Goal: Task Accomplishment & Management: Manage account settings

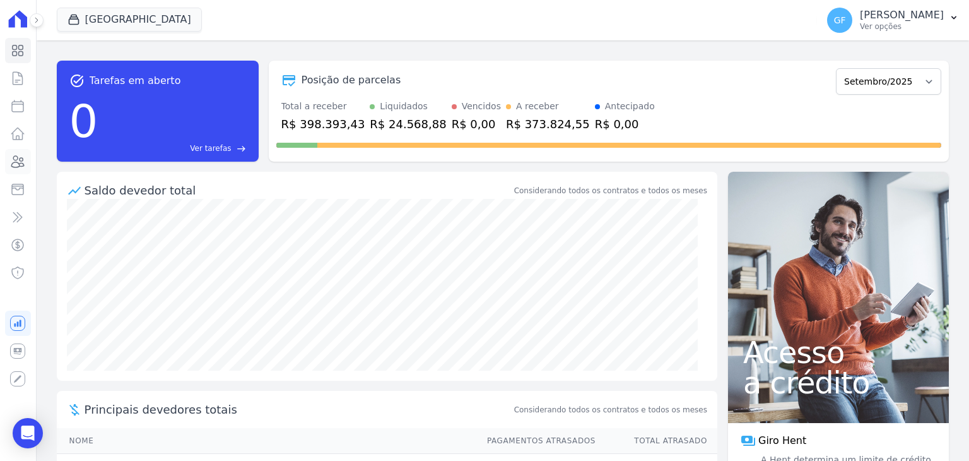
click at [20, 170] on link "Clientes" at bounding box center [18, 161] width 26 height 25
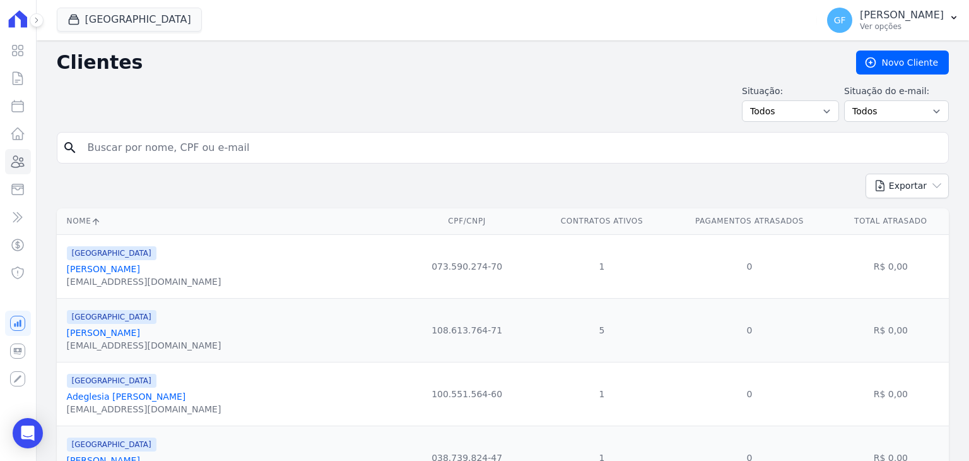
click at [163, 147] on input "search" at bounding box center [511, 147] width 863 height 25
paste input "[PERSON_NAME]"
type input "[PERSON_NAME]"
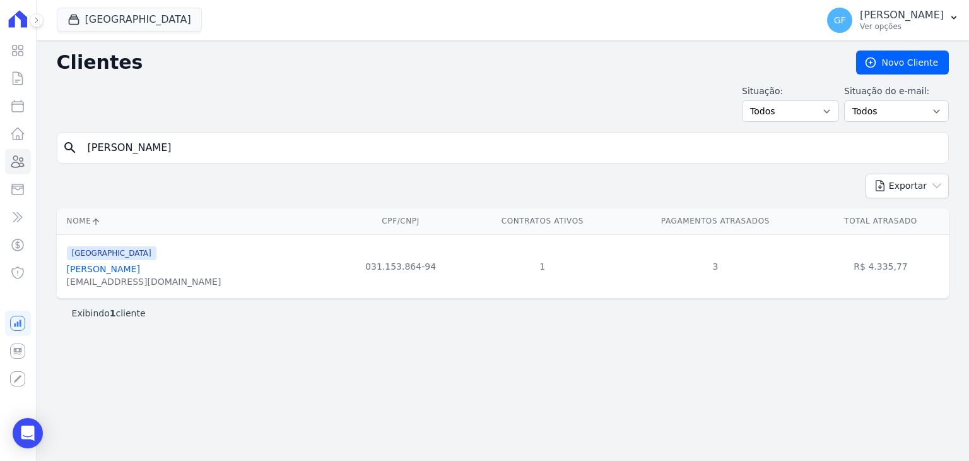
click at [140, 273] on link "[PERSON_NAME]" at bounding box center [103, 269] width 73 height 10
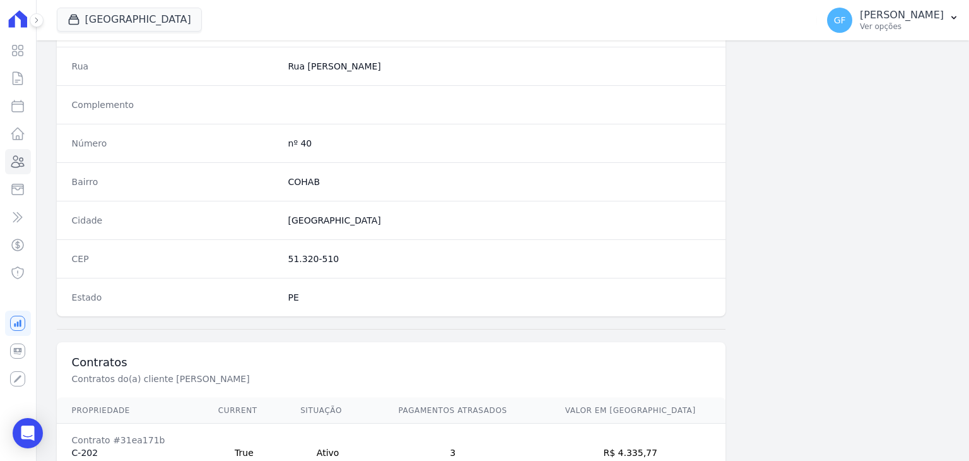
scroll to position [716, 0]
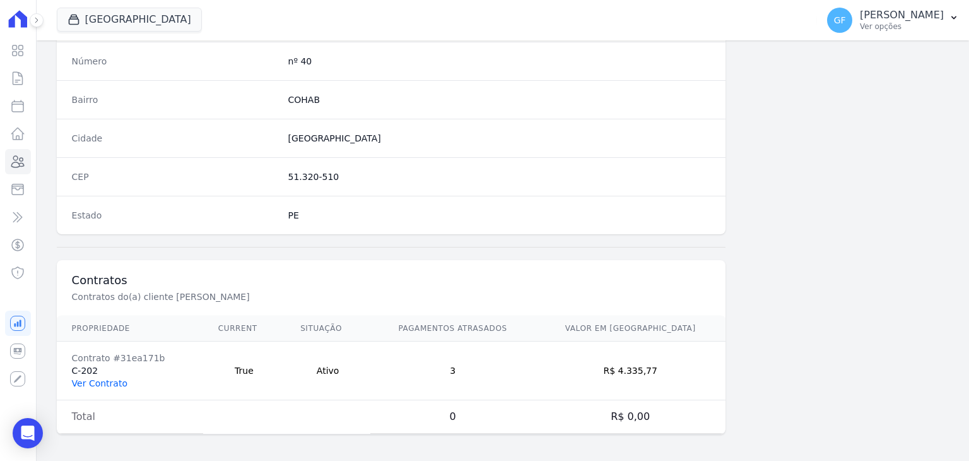
click at [102, 378] on link "Ver Contrato" at bounding box center [100, 383] width 56 height 10
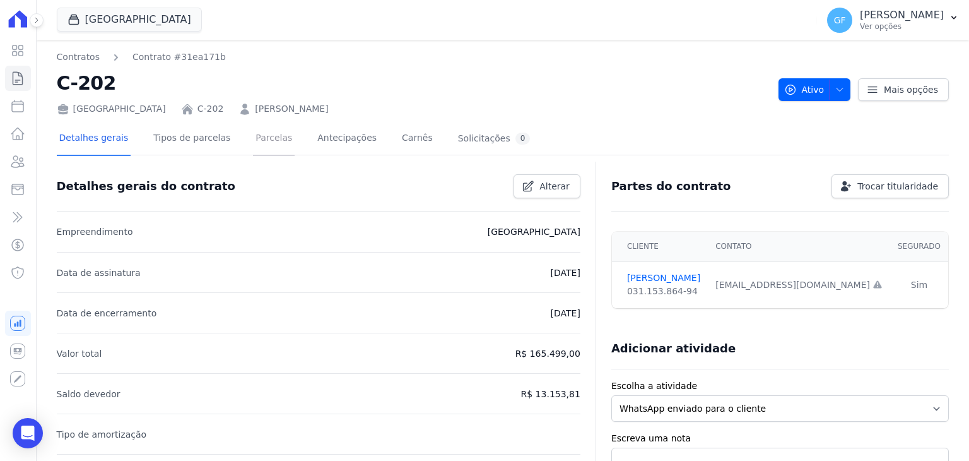
click at [256, 129] on link "Parcelas" at bounding box center [274, 138] width 42 height 33
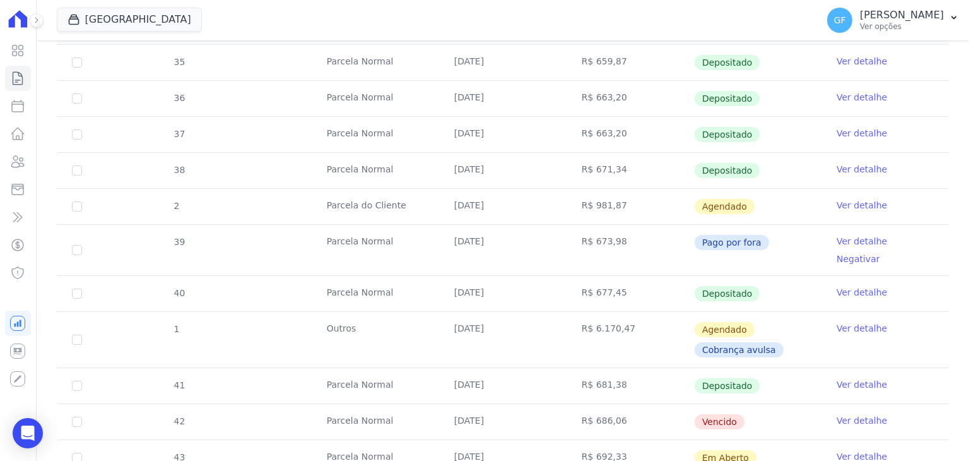
scroll to position [379, 0]
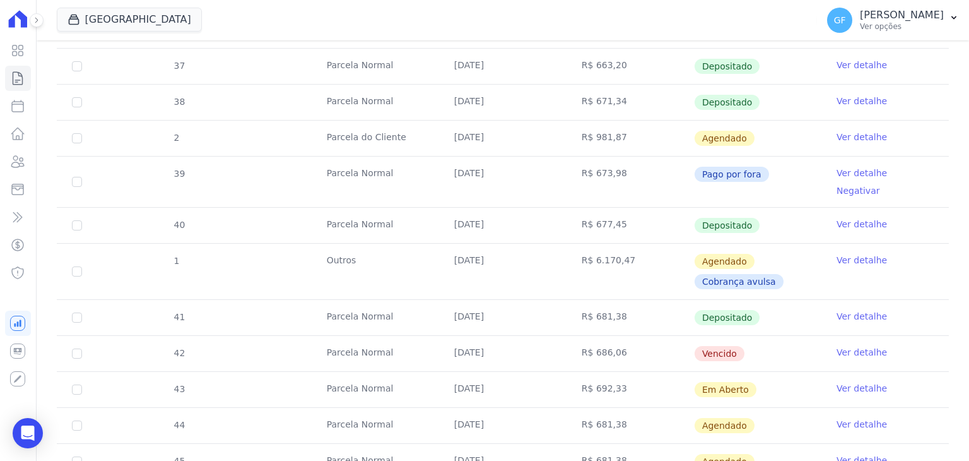
drag, startPoint x: 444, startPoint y: 339, endPoint x: 738, endPoint y: 341, distance: 293.4
click at [738, 341] on tr "42 [GEOGRAPHIC_DATA] [DATE] R$ 686,06 [GEOGRAPHIC_DATA] Ver detalhe" at bounding box center [503, 353] width 892 height 36
click at [762, 336] on td "Vencido" at bounding box center [757, 353] width 127 height 35
click at [810, 336] on td "Vencido" at bounding box center [757, 353] width 127 height 35
click at [841, 336] on td "Ver detalhe" at bounding box center [884, 353] width 127 height 35
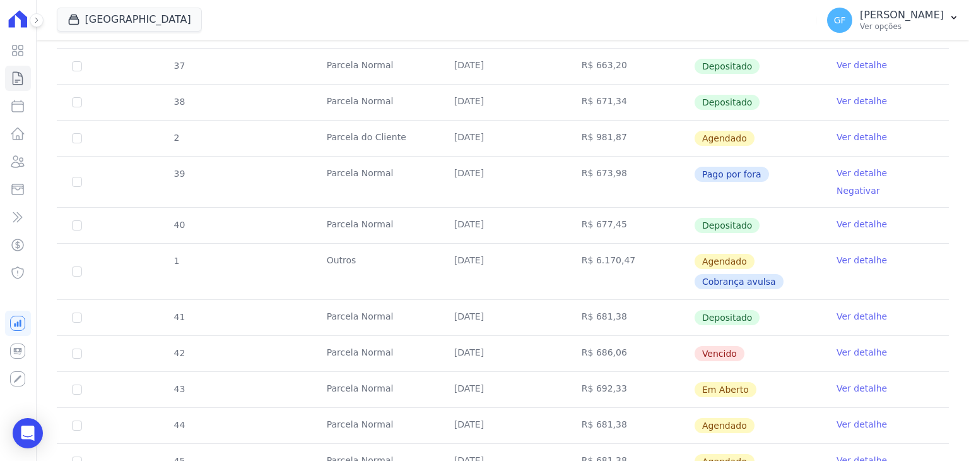
click at [842, 346] on link "Ver detalhe" at bounding box center [862, 352] width 50 height 13
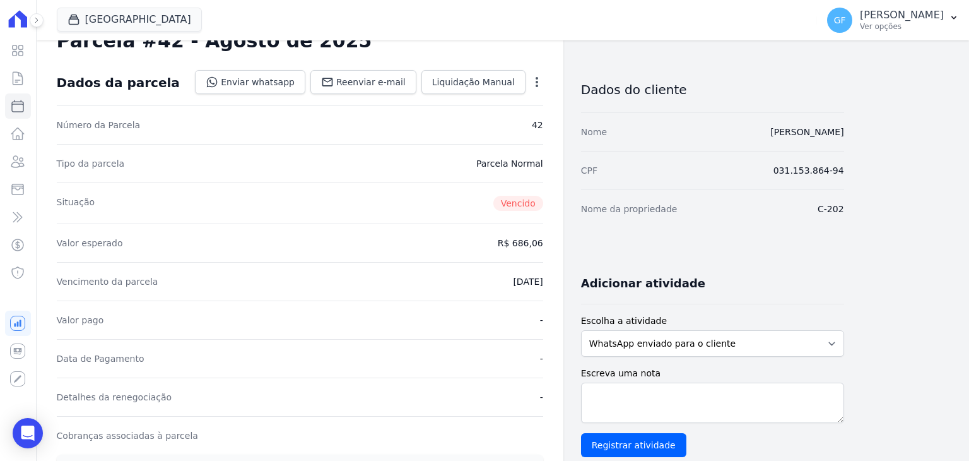
scroll to position [252, 0]
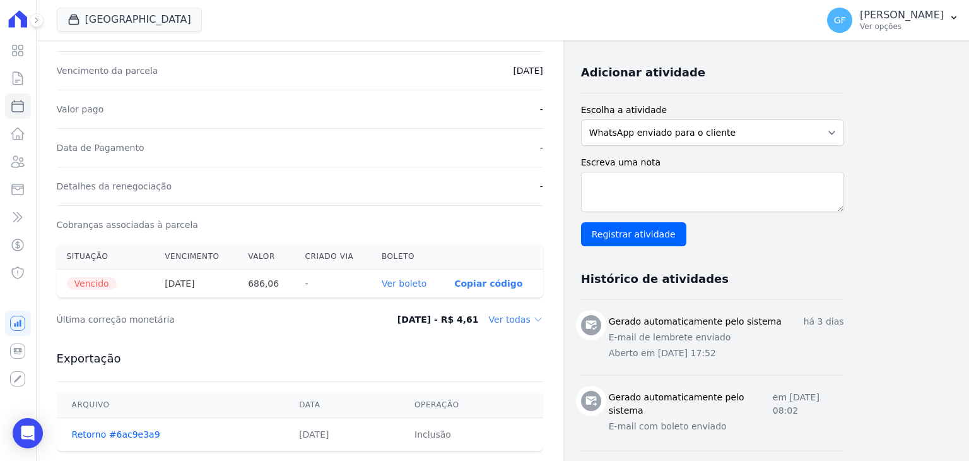
click at [421, 279] on link "Ver boleto" at bounding box center [404, 283] width 45 height 10
